Goal: Task Accomplishment & Management: Manage account settings

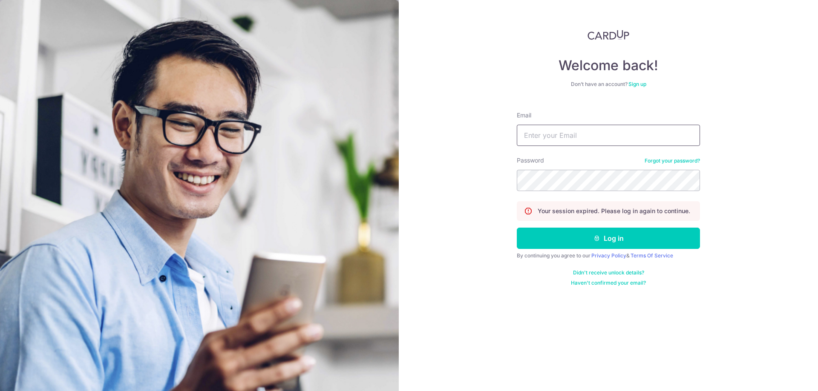
click at [592, 136] on input "Email" at bounding box center [608, 135] width 183 height 21
type input "DAR1US@OUTLOOK.SG"
click at [622, 239] on button "Log in" at bounding box center [608, 238] width 183 height 21
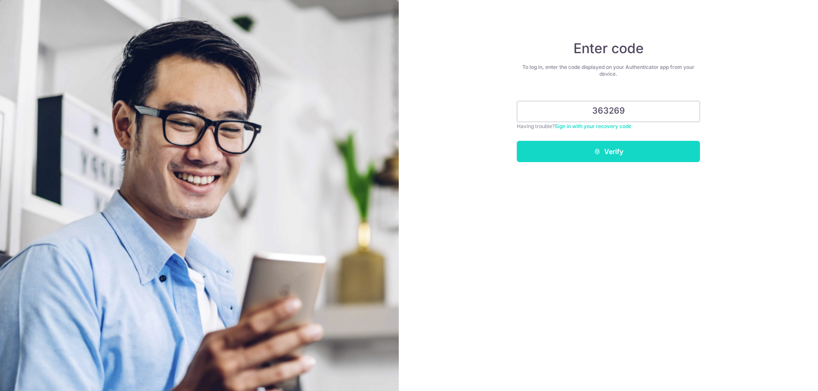
type input "363269"
click at [638, 151] on button "Verify" at bounding box center [608, 151] width 183 height 21
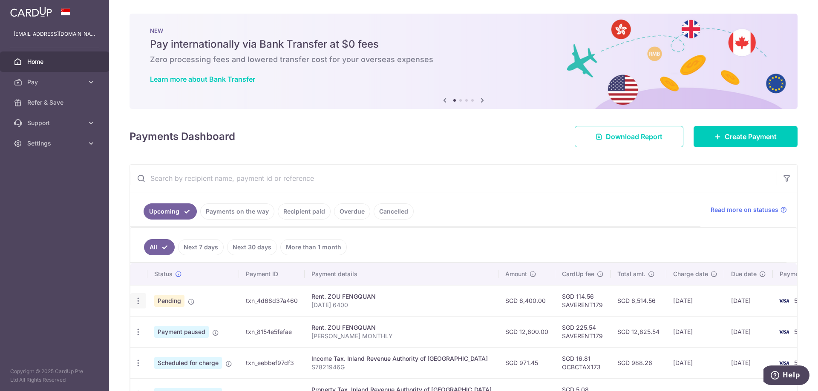
click at [139, 305] on icon "button" at bounding box center [138, 301] width 9 height 9
click at [194, 346] on span "Cancel payment" at bounding box center [183, 345] width 57 height 10
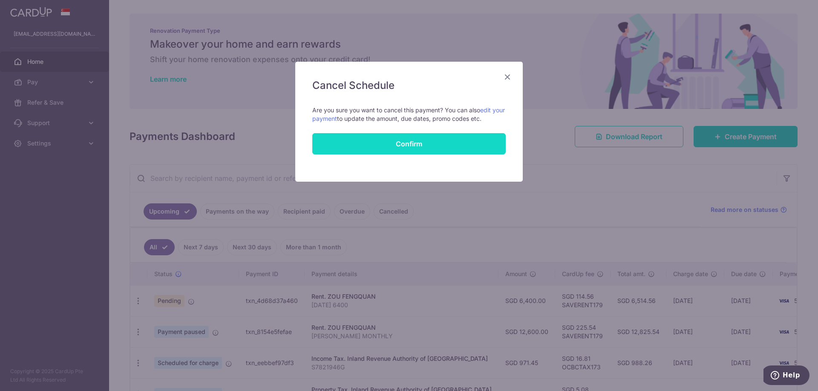
click at [447, 144] on button "Confirm" at bounding box center [408, 143] width 193 height 21
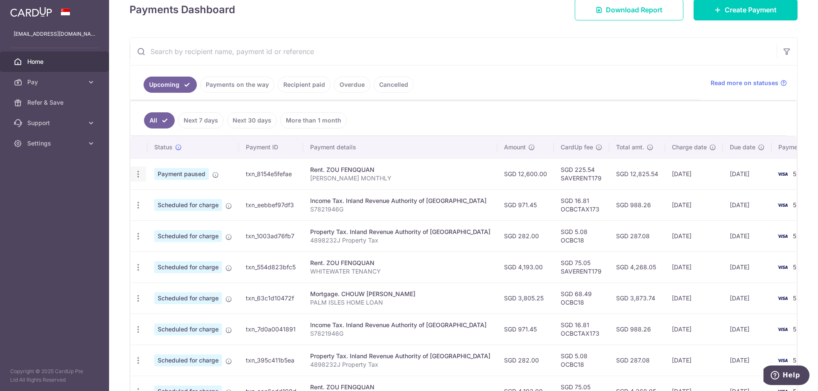
scroll to position [85, 0]
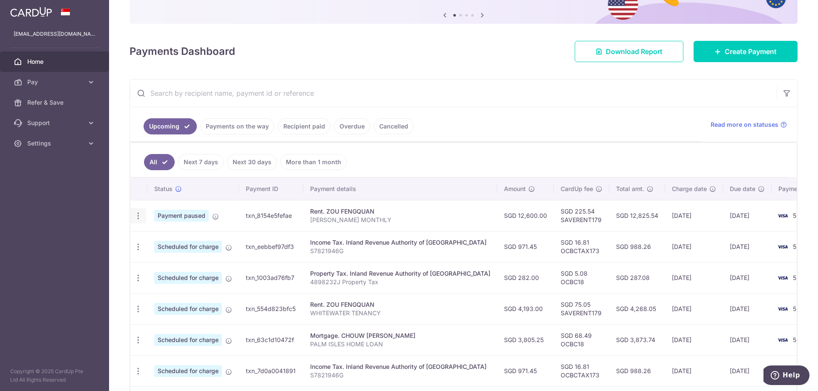
click at [138, 216] on icon "button" at bounding box center [138, 216] width 9 height 9
click at [194, 261] on span "Cancel payment" at bounding box center [183, 260] width 57 height 10
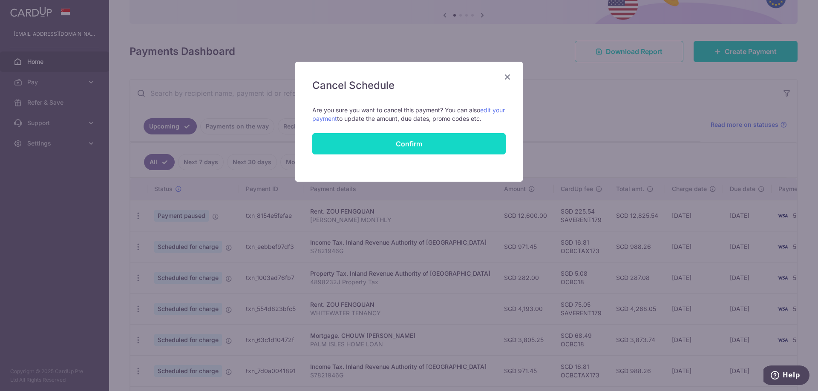
click at [426, 145] on button "Confirm" at bounding box center [408, 143] width 193 height 21
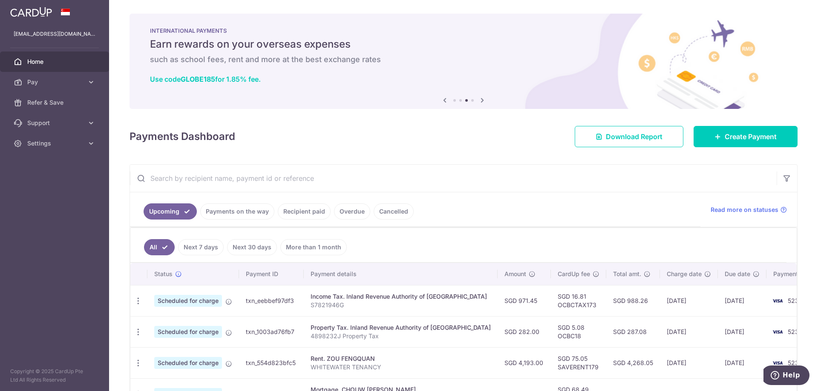
click at [254, 213] on link "Payments on the way" at bounding box center [237, 212] width 74 height 16
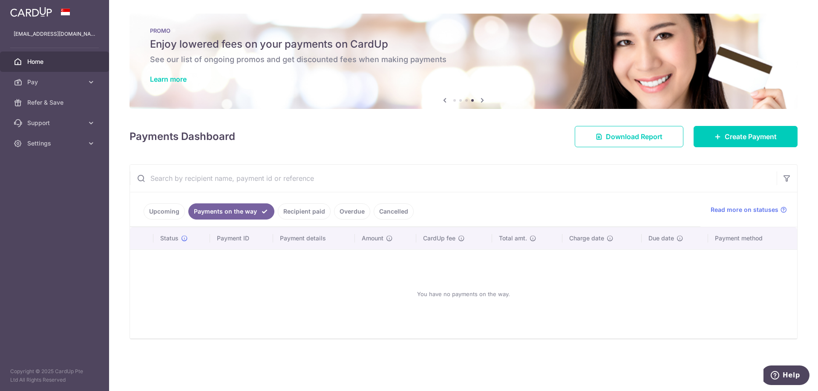
click at [167, 209] on link "Upcoming" at bounding box center [164, 212] width 41 height 16
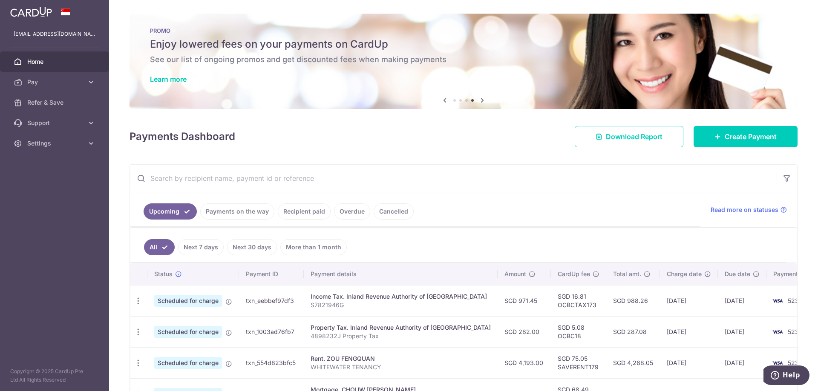
click at [387, 213] on link "Cancelled" at bounding box center [394, 212] width 40 height 16
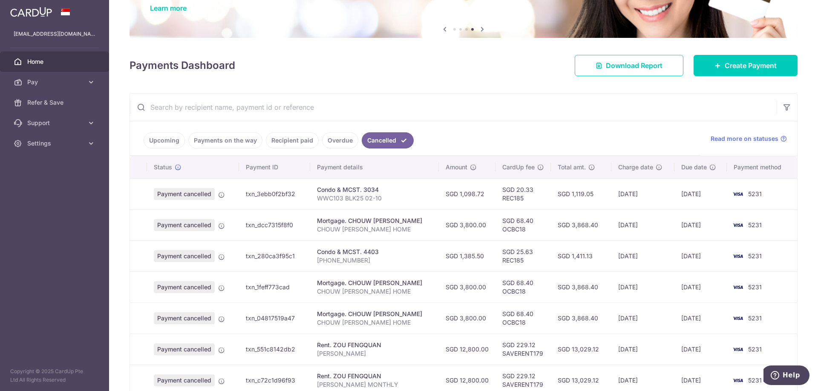
scroll to position [85, 0]
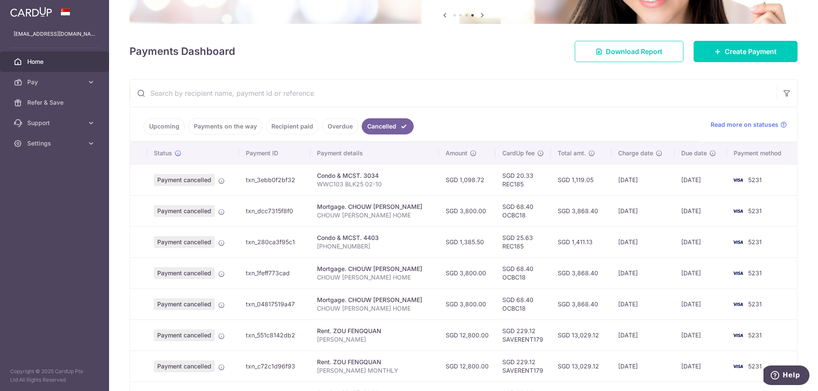
click at [227, 131] on link "Payments on the way" at bounding box center [225, 126] width 74 height 16
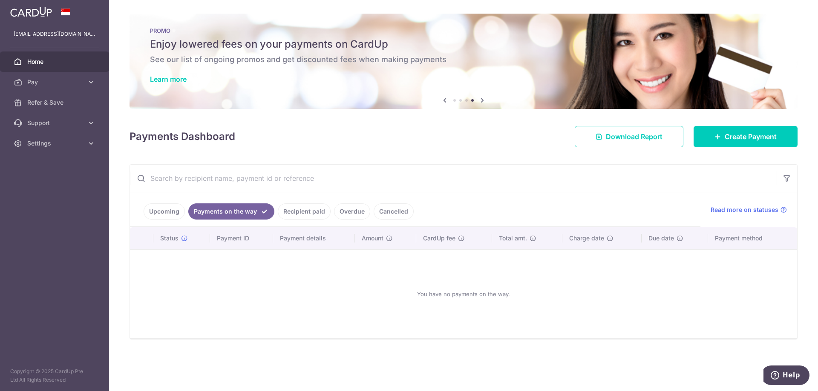
click at [299, 212] on link "Recipient paid" at bounding box center [304, 212] width 53 height 16
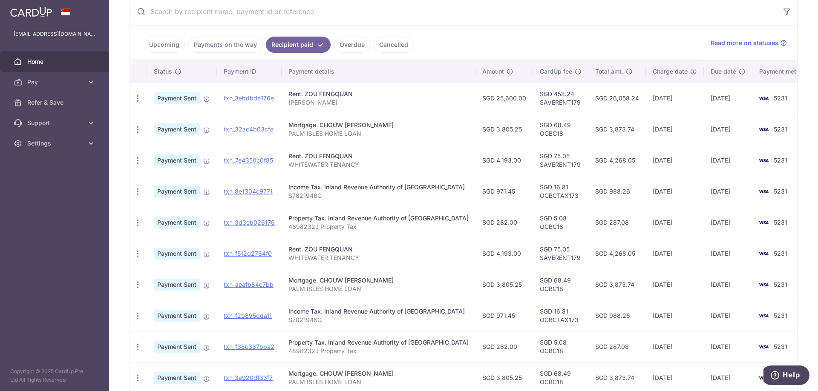
scroll to position [170, 0]
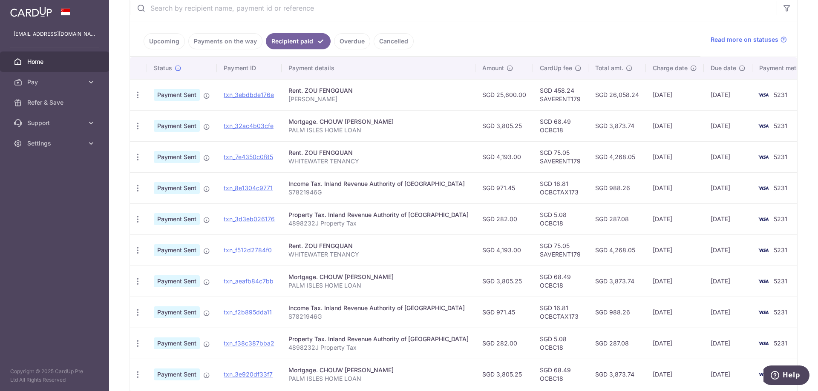
click at [157, 45] on link "Upcoming" at bounding box center [164, 41] width 41 height 16
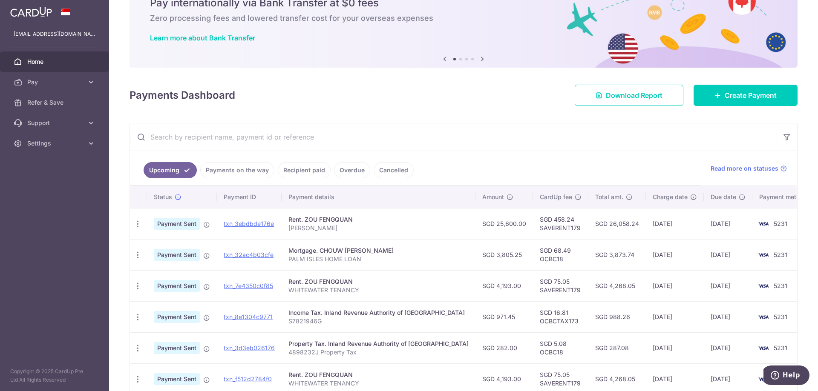
scroll to position [43, 0]
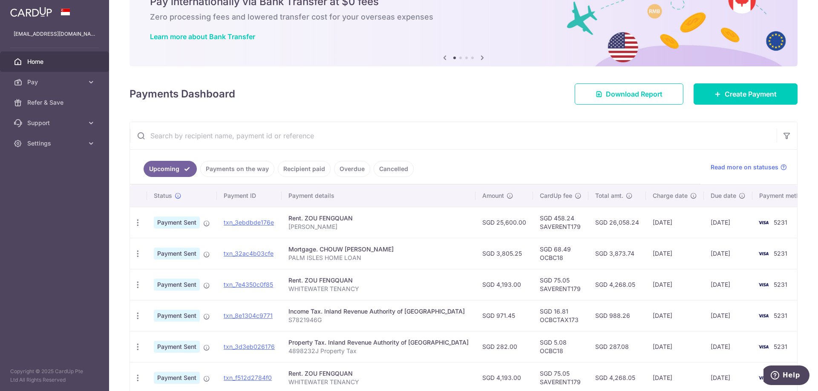
click at [251, 166] on link "Payments on the way" at bounding box center [237, 169] width 74 height 16
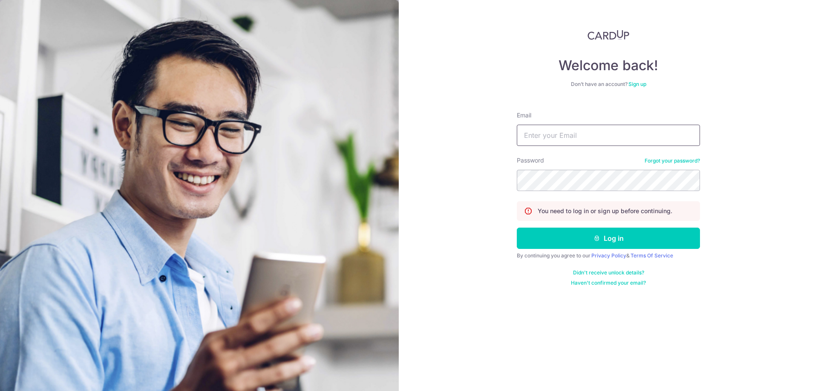
click at [561, 139] on input "Email" at bounding box center [608, 135] width 183 height 21
type input "DAR1US@OUTLOOK.SG"
click at [633, 242] on button "Log in" at bounding box center [608, 238] width 183 height 21
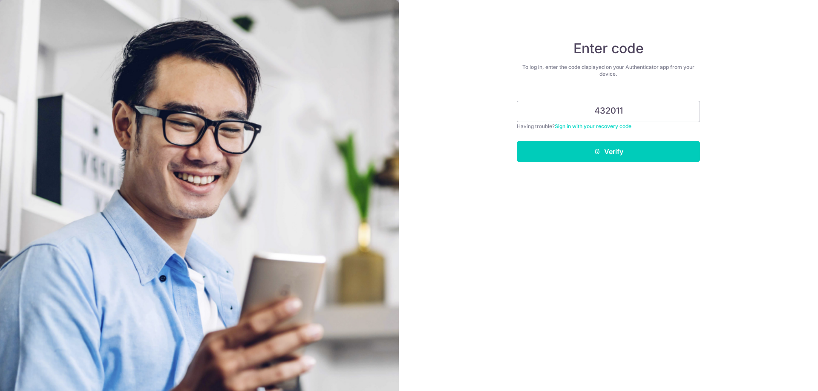
type input "432011"
click at [517, 141] on button "Verify" at bounding box center [608, 151] width 183 height 21
